Goal: Transaction & Acquisition: Purchase product/service

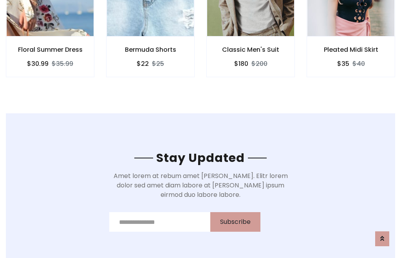
scroll to position [1181, 0]
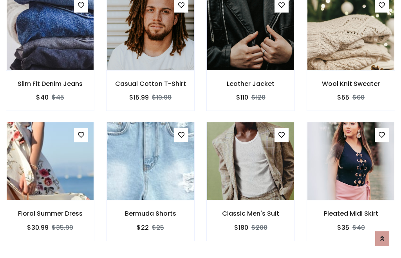
click at [201, 129] on div "Classic Men's Suit $180 $200" at bounding box center [251, 187] width 100 height 130
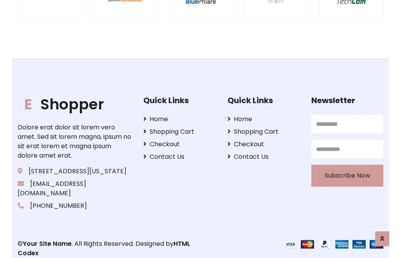
scroll to position [1492, 0]
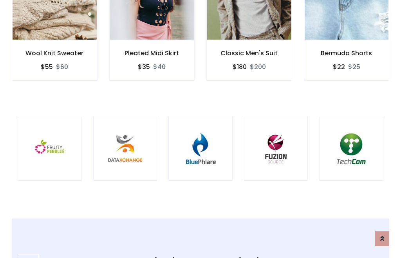
click at [201, 129] on img at bounding box center [200, 149] width 45 height 45
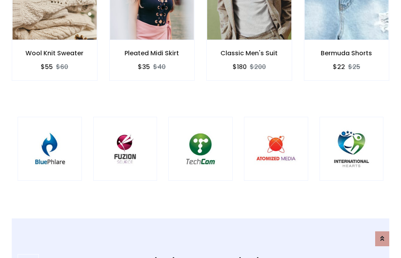
click at [201, 129] on img at bounding box center [200, 149] width 45 height 45
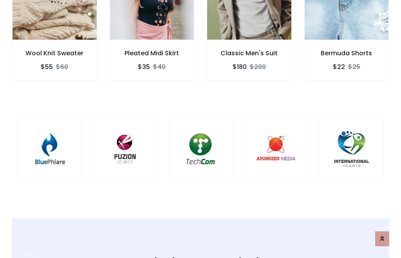
click at [201, 129] on img at bounding box center [200, 149] width 45 height 45
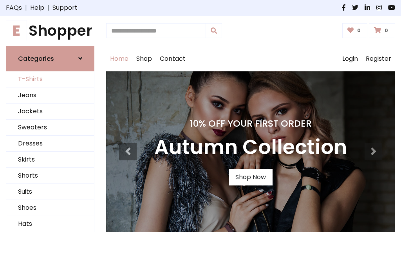
click at [50, 79] on link "T-Shirts" at bounding box center [50, 79] width 88 height 16
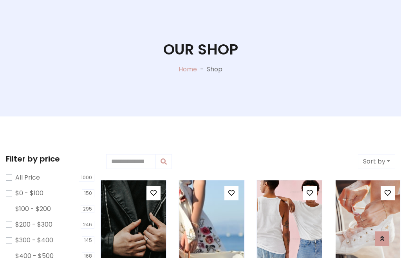
scroll to position [40, 0]
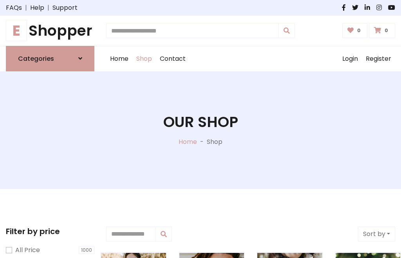
click at [50, 31] on h1 "E Shopper" at bounding box center [50, 31] width 89 height 18
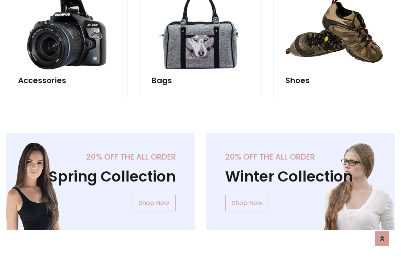
scroll to position [762, 0]
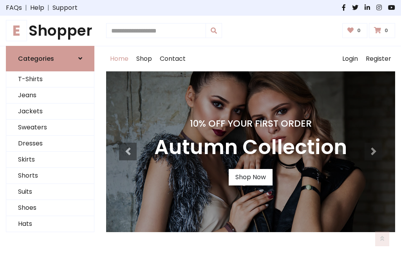
scroll to position [257, 0]
